Goal: Complete application form

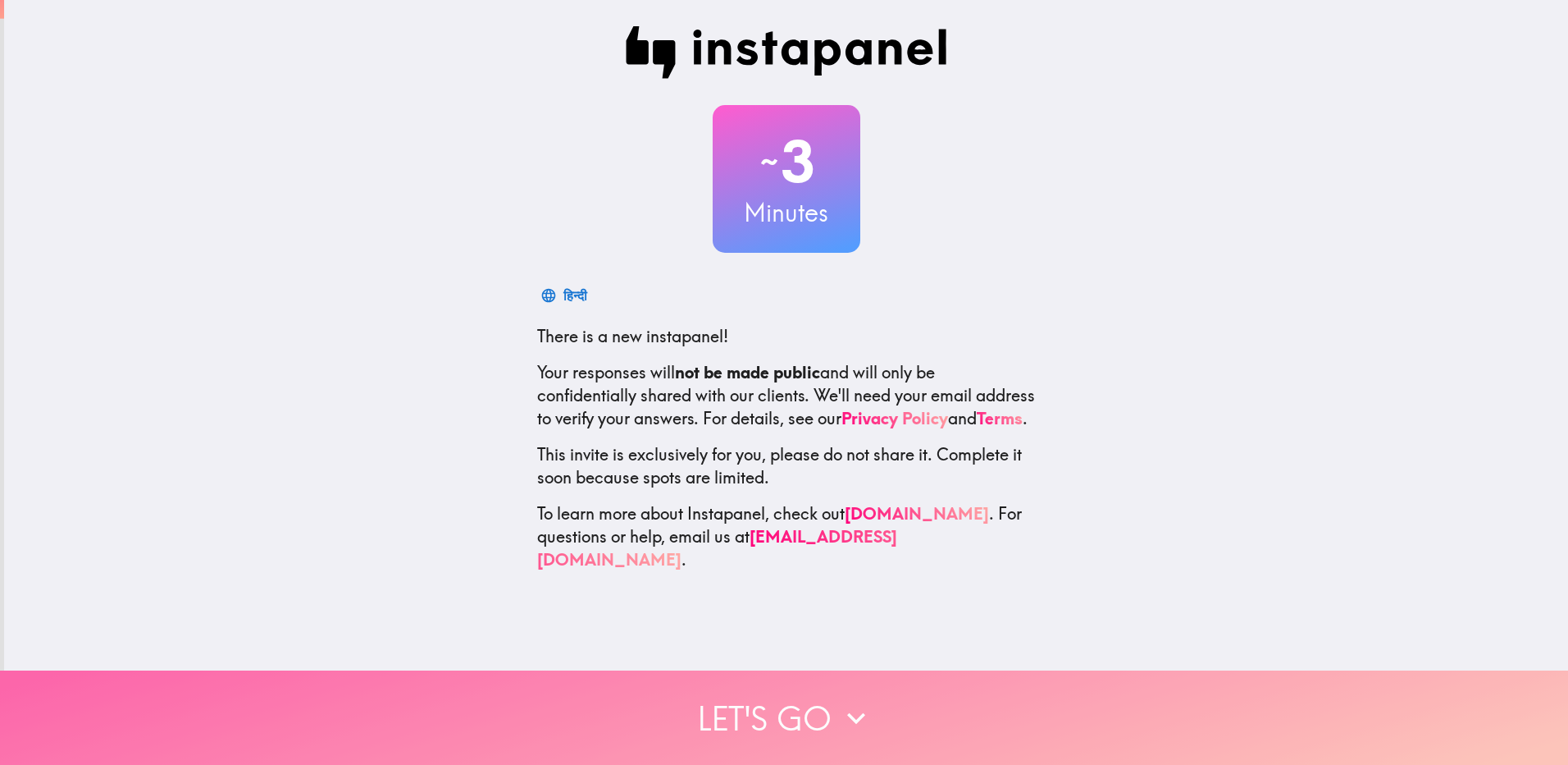
click at [801, 705] on button "Let's go" at bounding box center [784, 718] width 1568 height 94
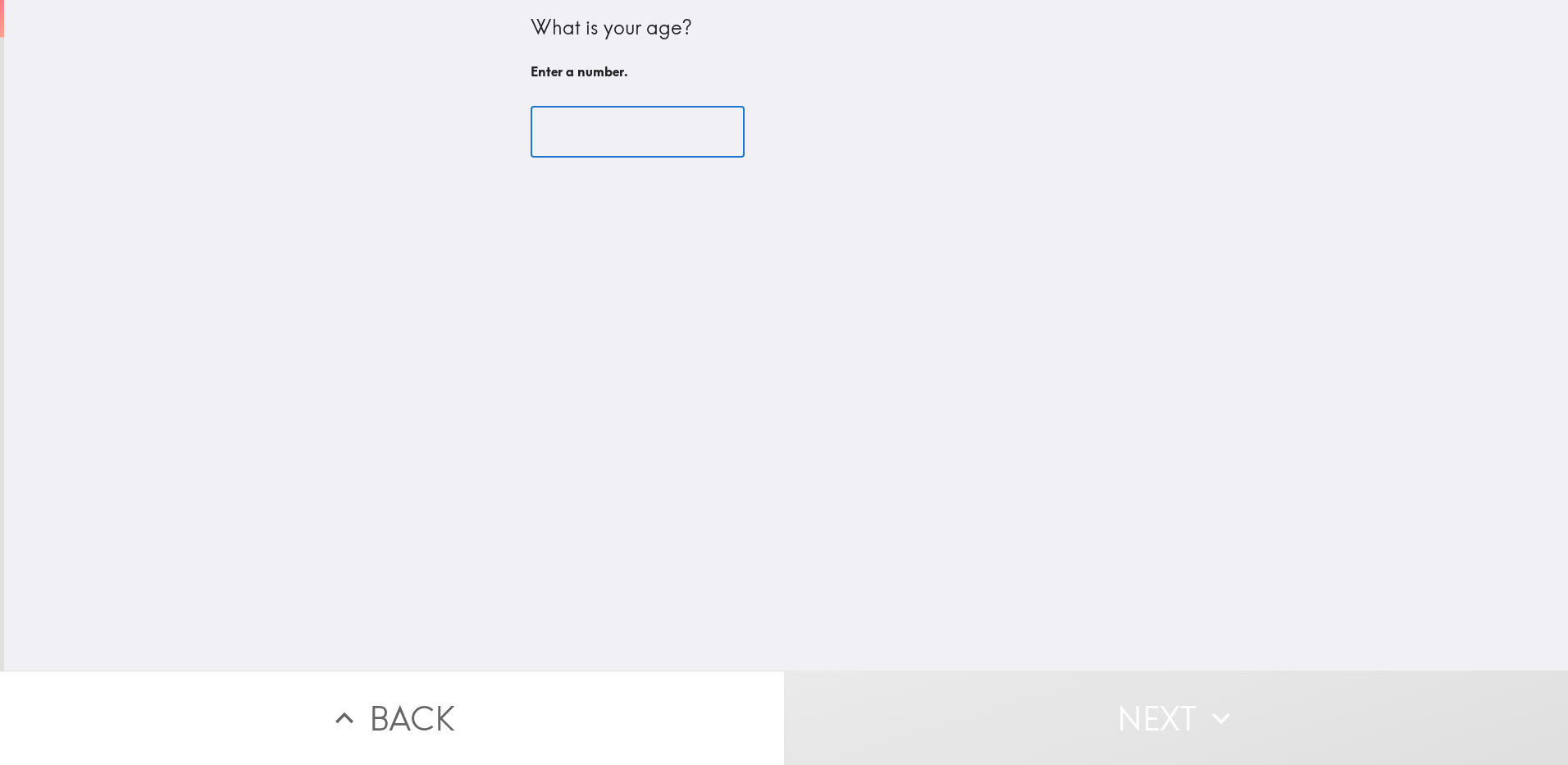
click at [592, 154] on input "number" at bounding box center [637, 132] width 214 height 51
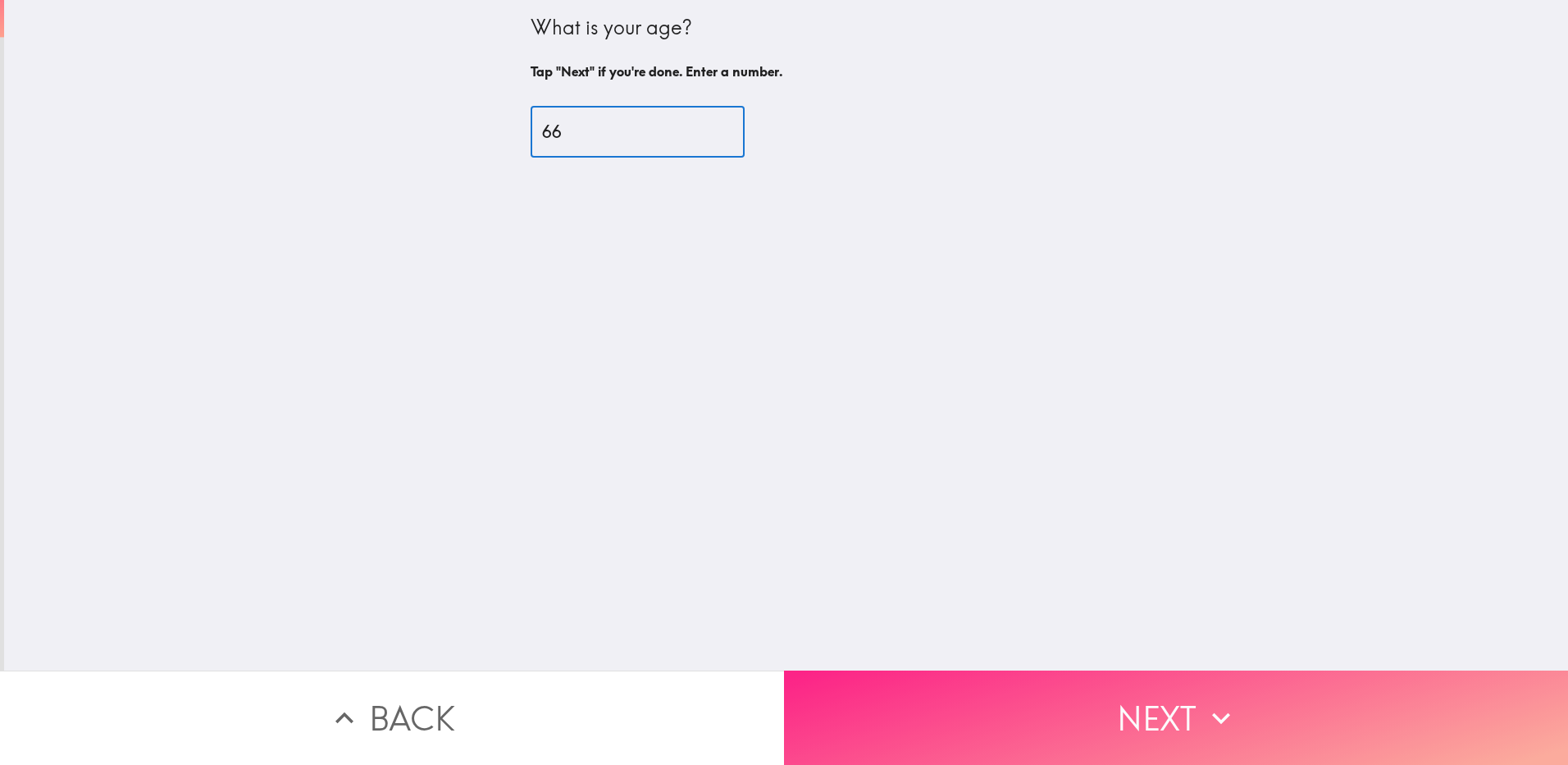
type input "66"
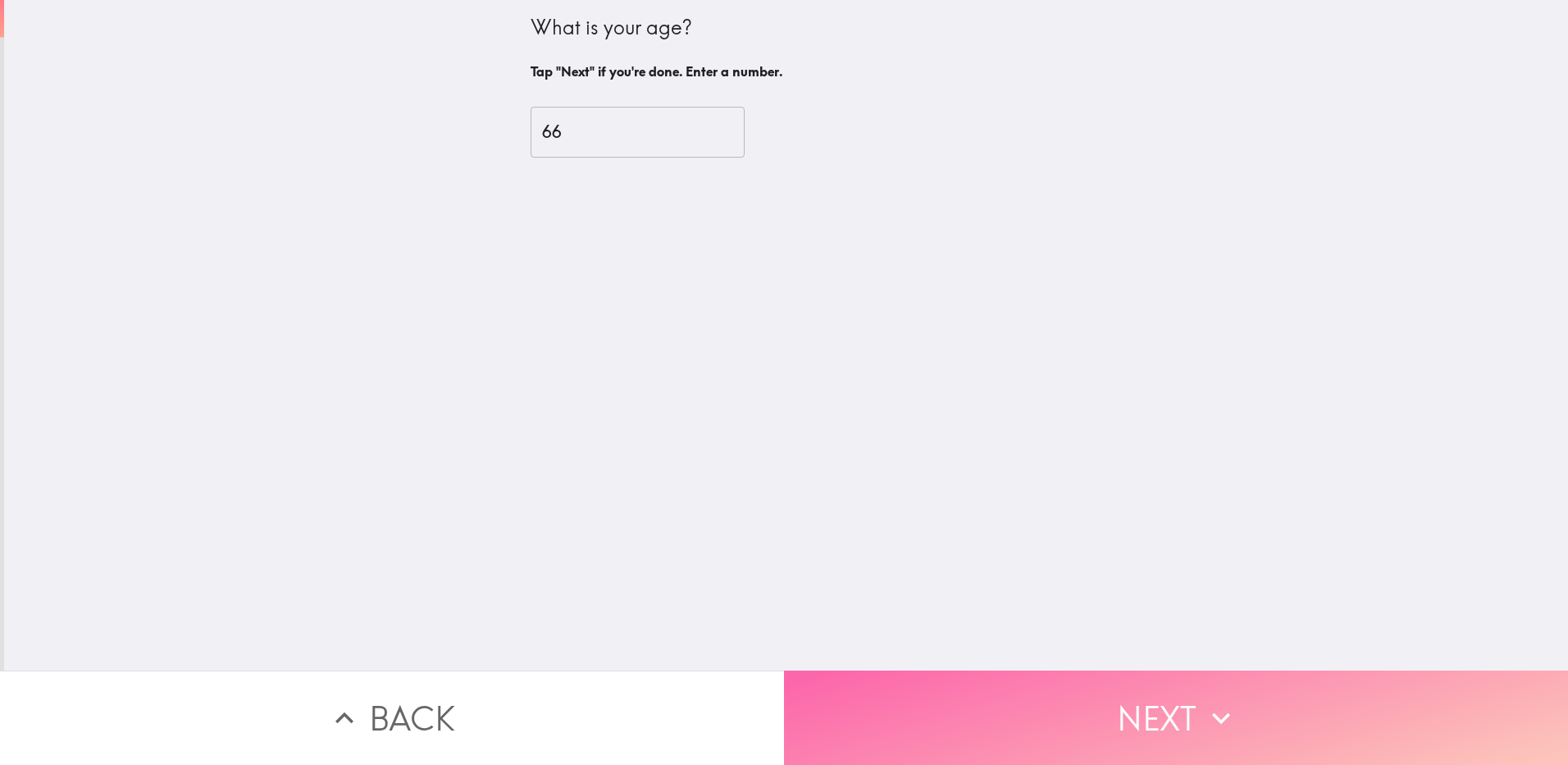
click at [1160, 688] on button "Next" at bounding box center [1176, 718] width 784 height 94
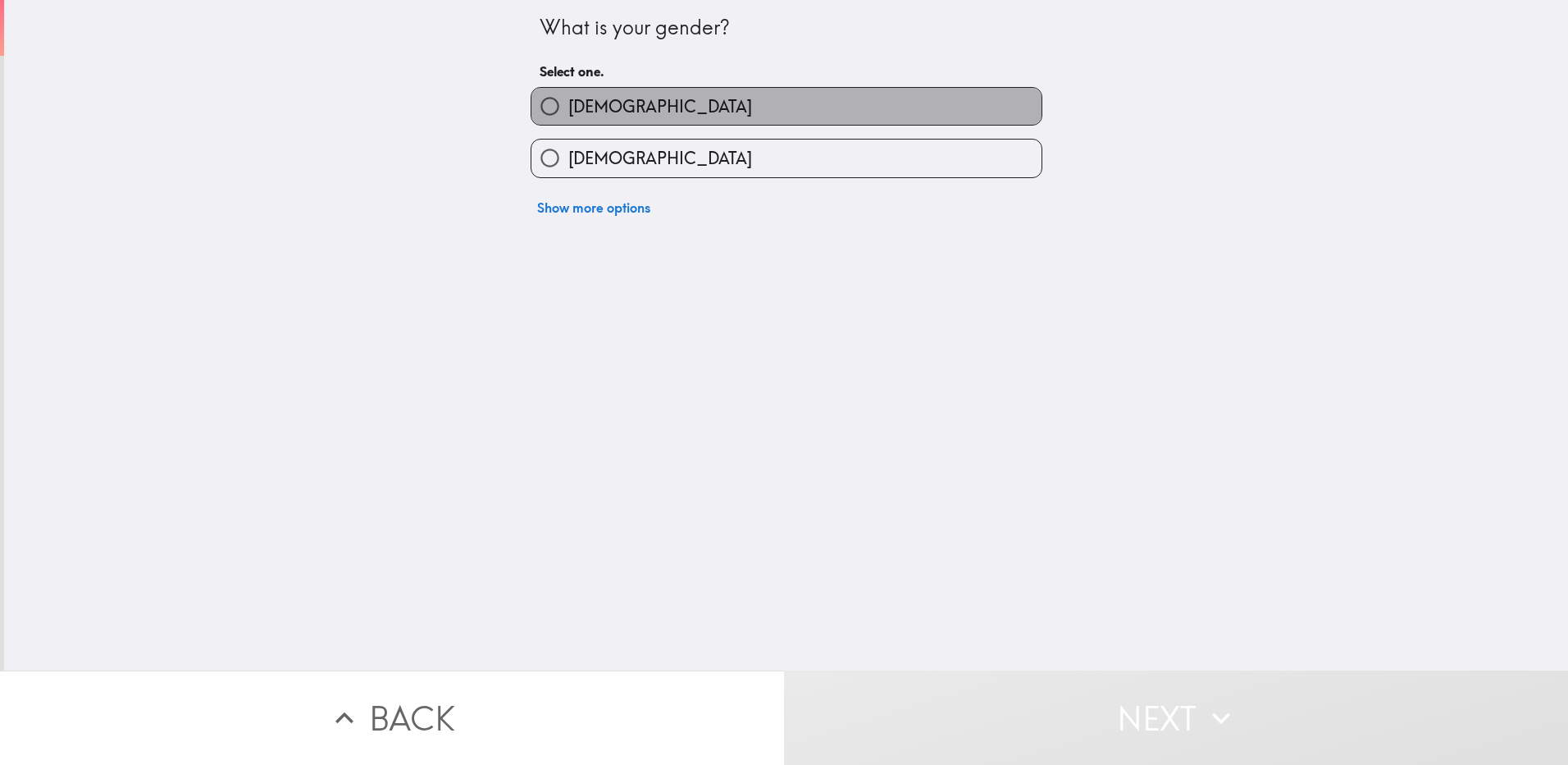
click at [817, 115] on label "[DEMOGRAPHIC_DATA]" at bounding box center [786, 106] width 510 height 37
click at [568, 115] on input "[DEMOGRAPHIC_DATA]" at bounding box center [549, 106] width 37 height 37
radio input "true"
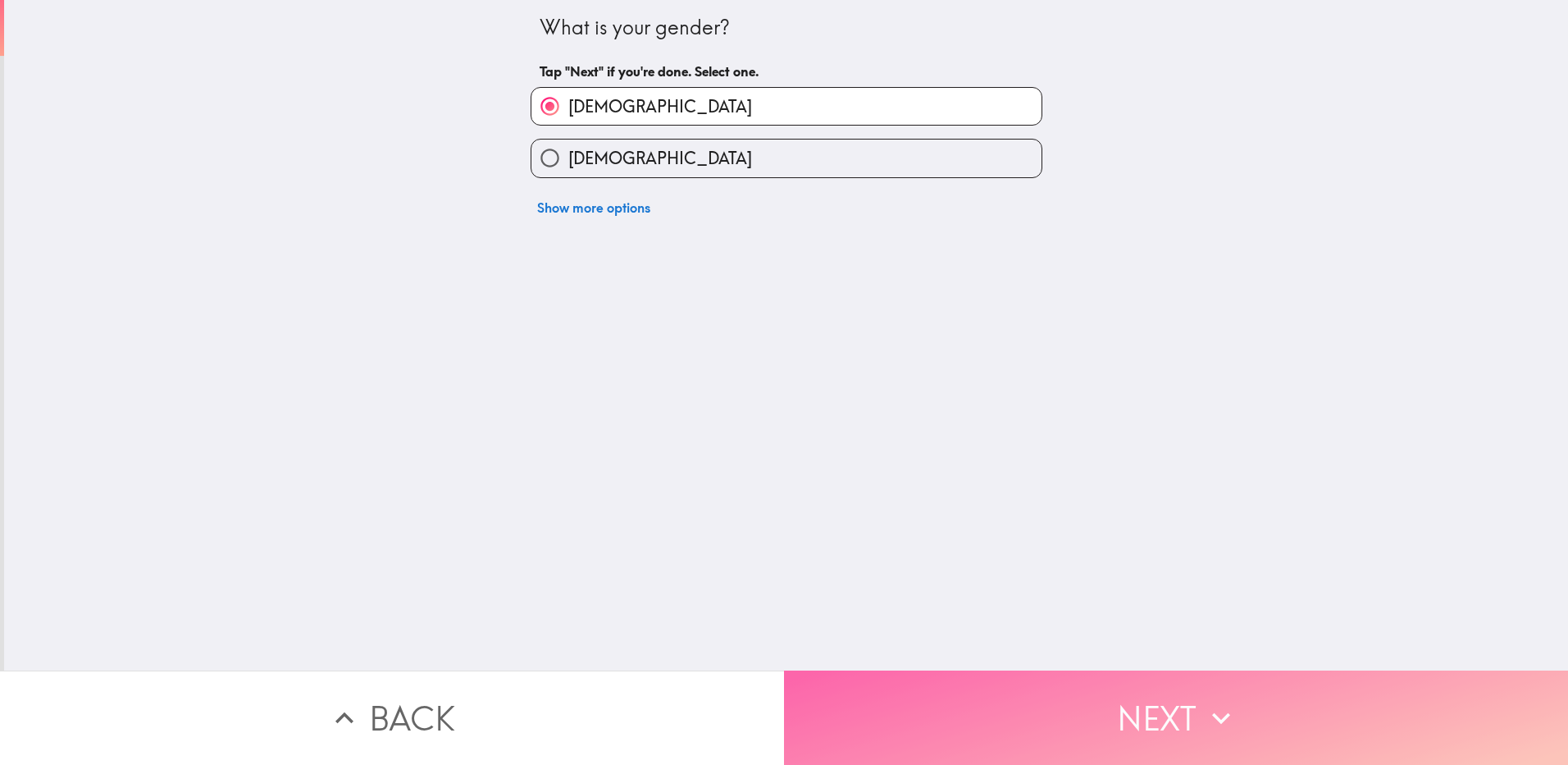
click at [1064, 686] on button "Next" at bounding box center [1176, 718] width 784 height 94
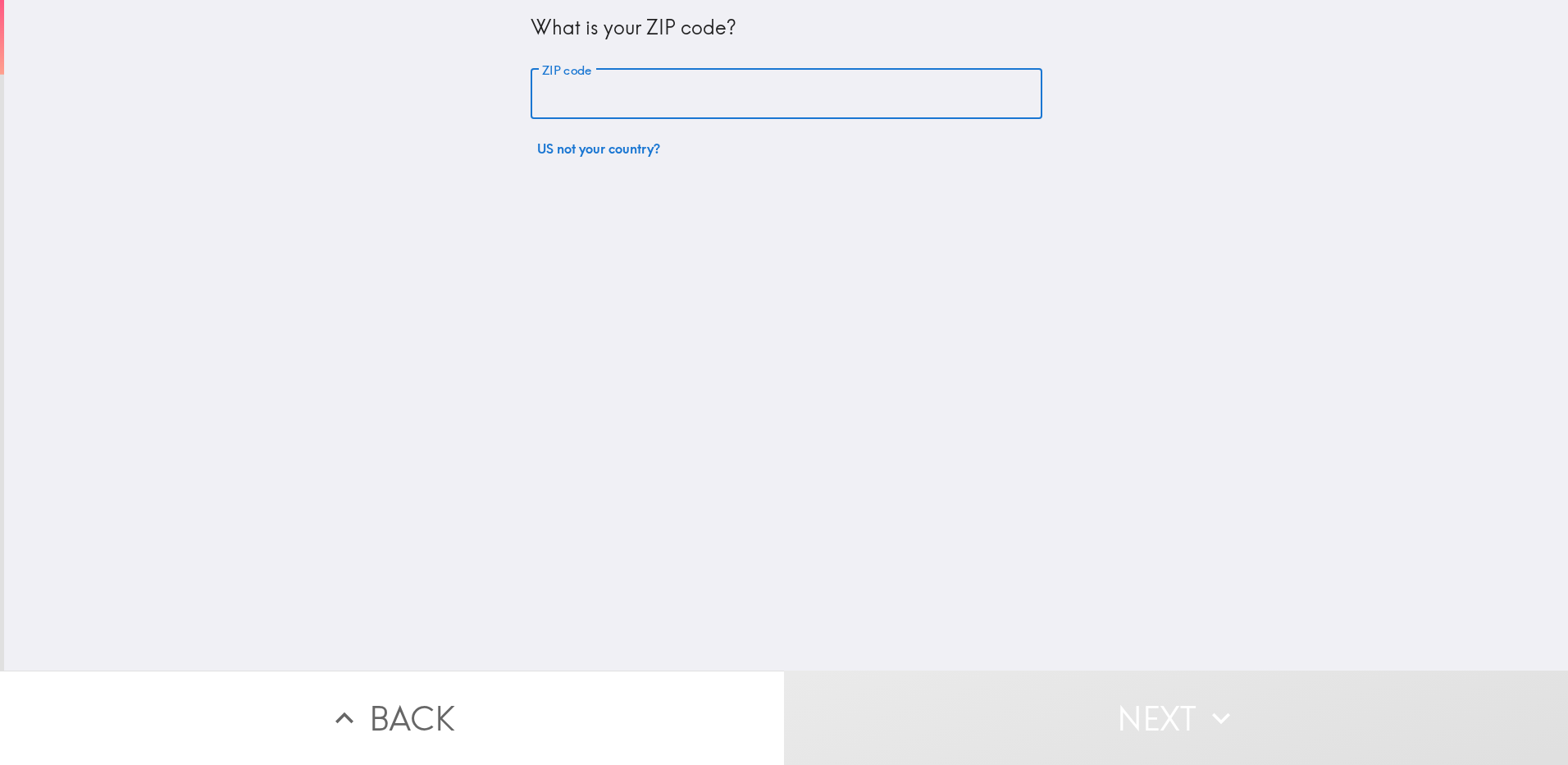
click at [679, 114] on input "ZIP code" at bounding box center [786, 94] width 512 height 51
type input "75077"
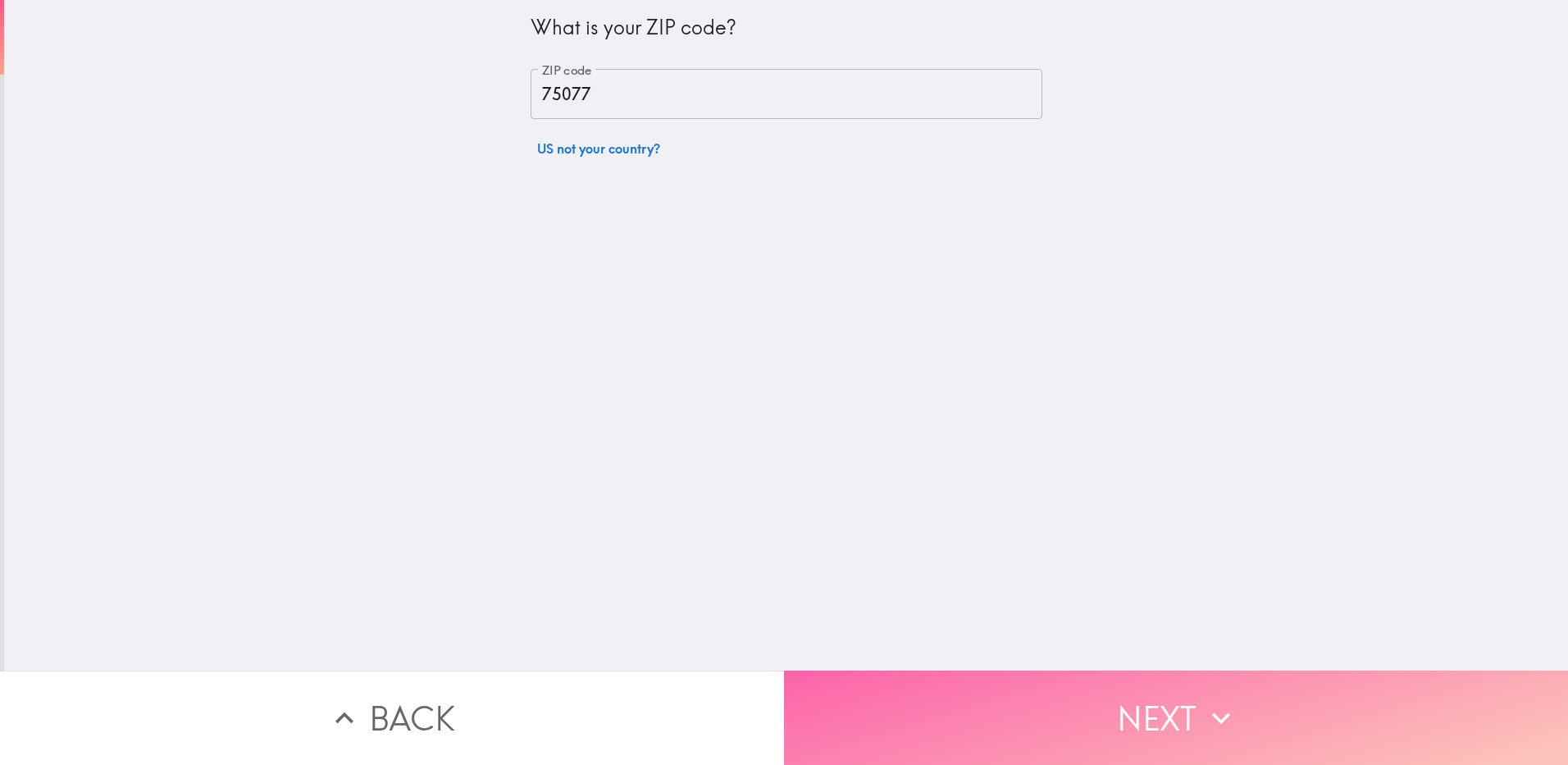
click at [1084, 706] on button "Next" at bounding box center [1176, 718] width 784 height 94
